Goal: Navigation & Orientation: Go to known website

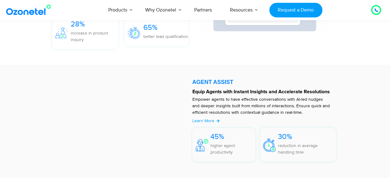
scroll to position [838, 0]
